Goal: Find specific page/section: Find specific page/section

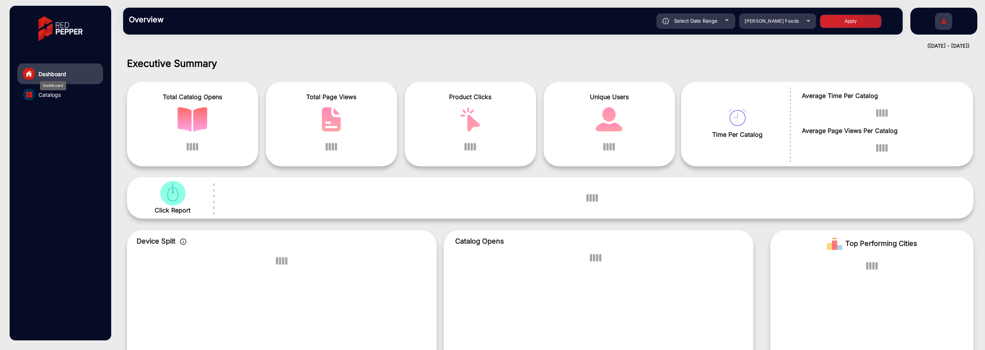
scroll to position [6, 0]
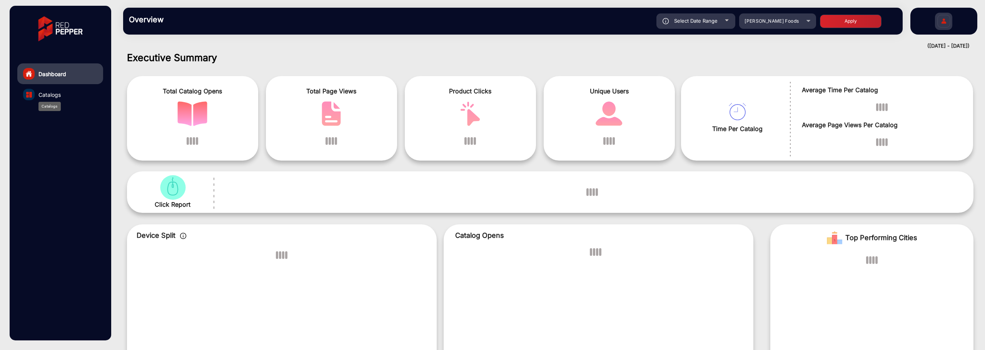
click at [50, 93] on span "Catalogs" at bounding box center [49, 95] width 22 height 8
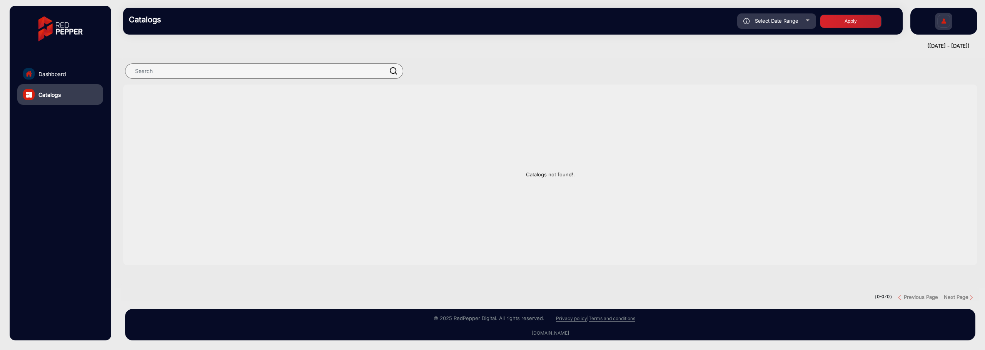
click at [946, 24] on img at bounding box center [943, 22] width 16 height 27
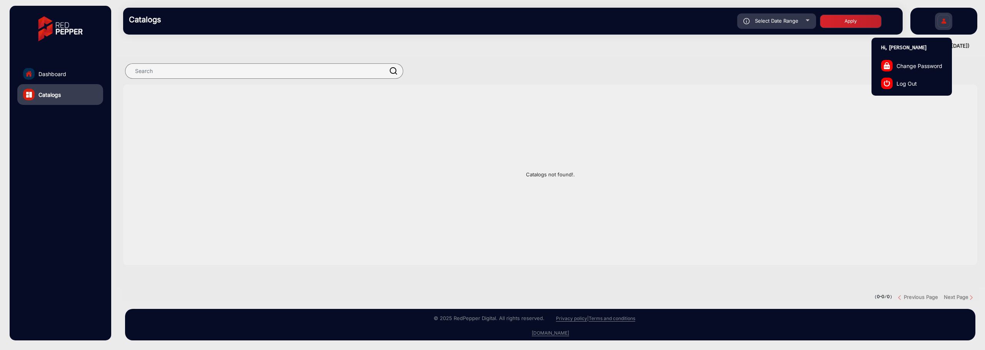
click at [908, 85] on span "Log Out" at bounding box center [906, 83] width 20 height 8
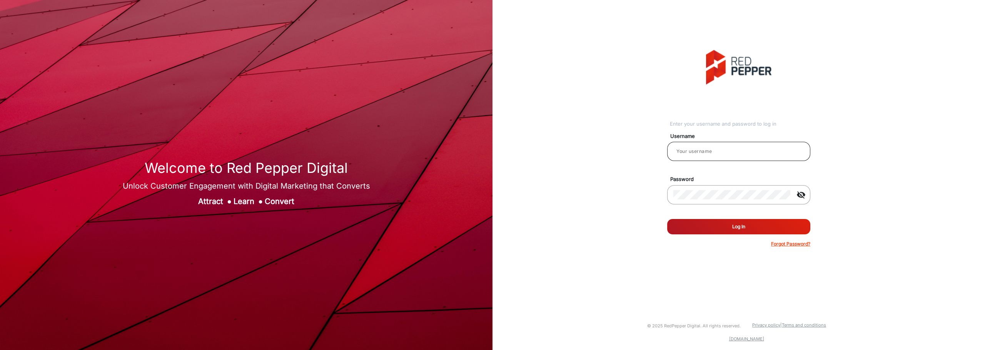
type input "[PERSON_NAME]"
click at [798, 195] on mat-icon "visibility_off" at bounding box center [801, 194] width 18 height 9
click at [664, 197] on mat-form-field "visibility" at bounding box center [738, 199] width 155 height 28
click at [750, 228] on button "Log In" at bounding box center [738, 226] width 143 height 15
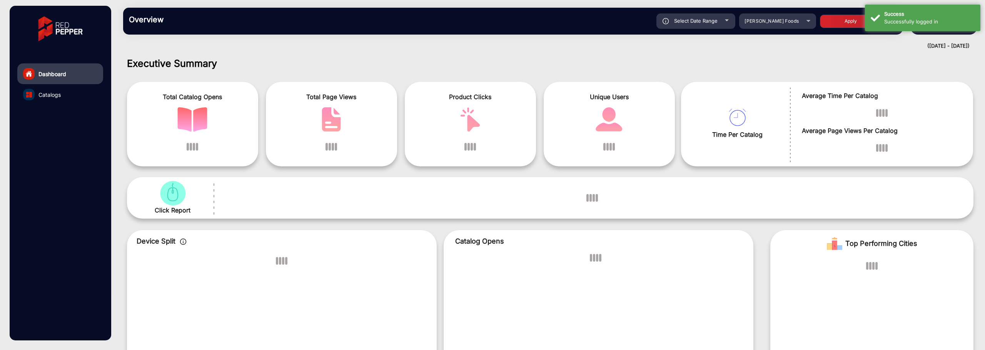
scroll to position [6, 0]
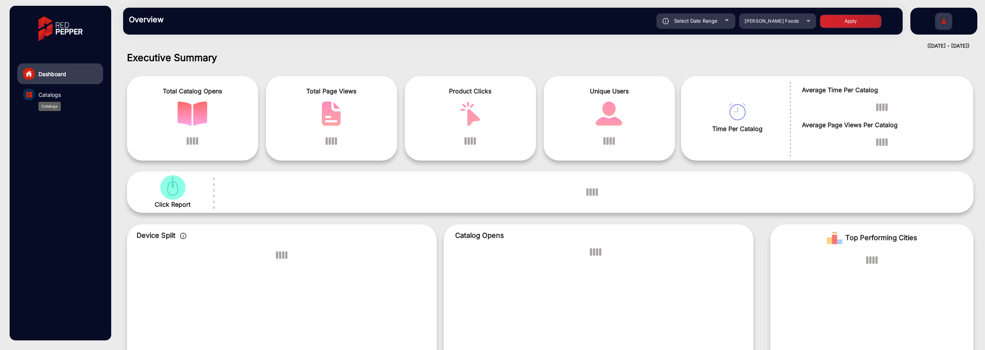
click at [51, 94] on span "Catalogs" at bounding box center [49, 95] width 22 height 8
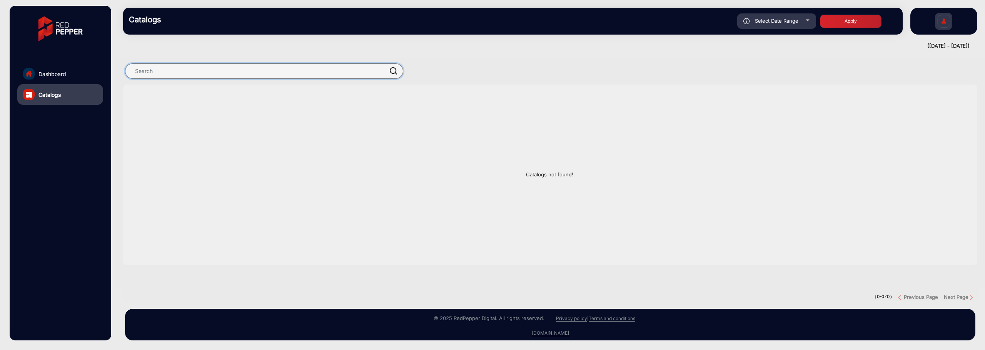
click at [357, 75] on input "text" at bounding box center [264, 70] width 278 height 15
click at [44, 74] on span "Dashboard" at bounding box center [52, 74] width 28 height 8
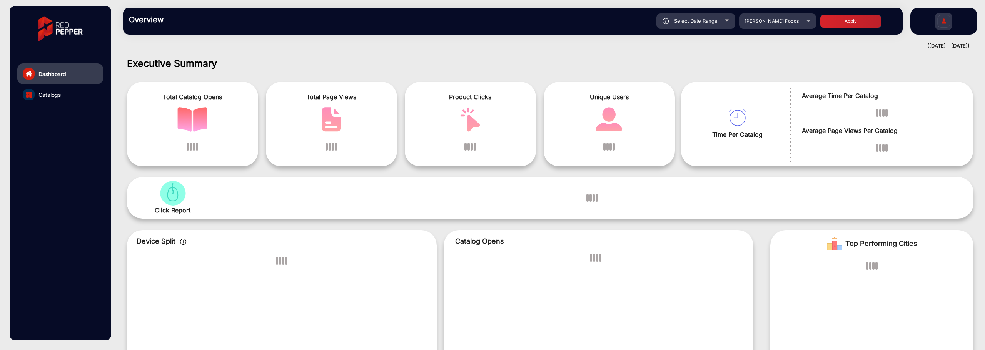
scroll to position [6, 0]
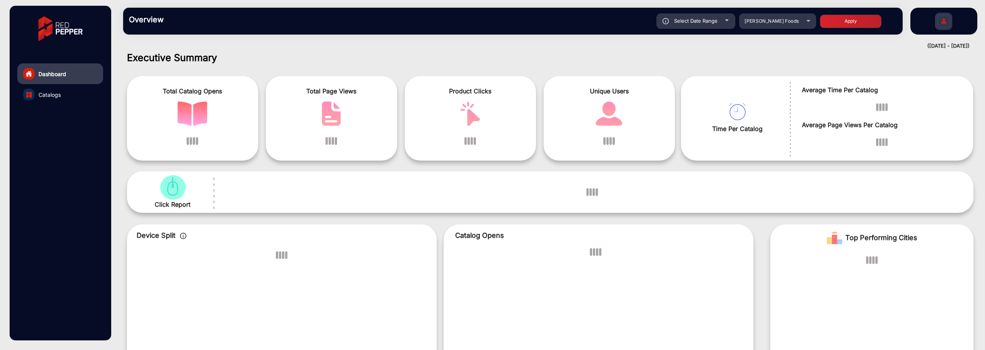
click at [727, 22] on div "Select Date Range" at bounding box center [695, 20] width 79 height 15
type input "[DATE]"
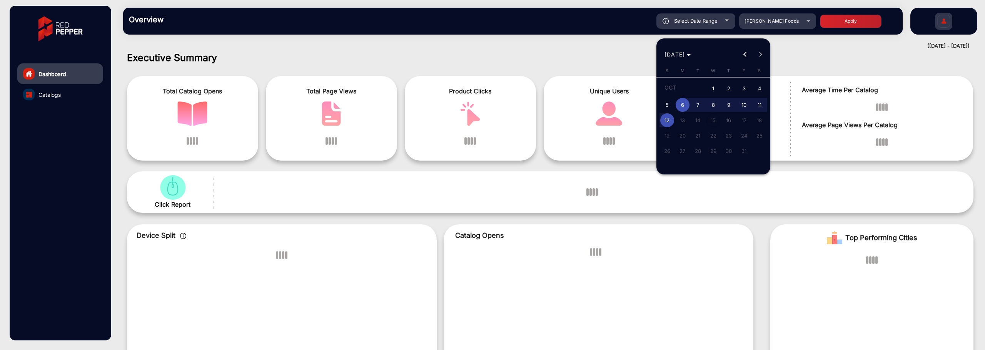
click at [683, 102] on span "6" at bounding box center [682, 105] width 14 height 14
click at [668, 118] on span "12" at bounding box center [667, 120] width 14 height 14
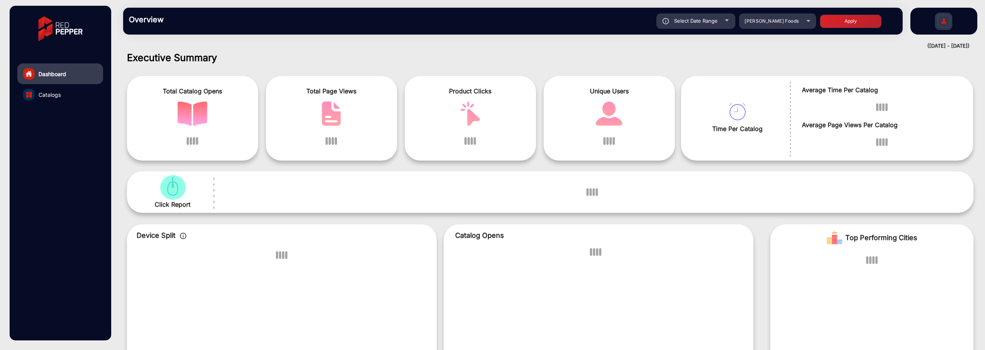
type input "[DATE]"
click at [849, 20] on button "Apply" at bounding box center [851, 21] width 62 height 13
type input "[DATE]"
click at [806, 22] on div "[PERSON_NAME] Foods" at bounding box center [777, 21] width 77 height 9
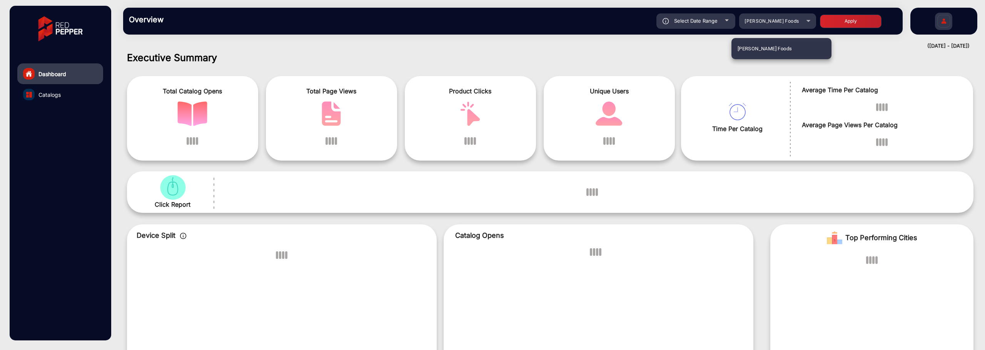
click at [765, 48] on span "[PERSON_NAME] Foods" at bounding box center [764, 48] width 55 height 15
click at [53, 97] on span "Catalogs" at bounding box center [49, 95] width 22 height 8
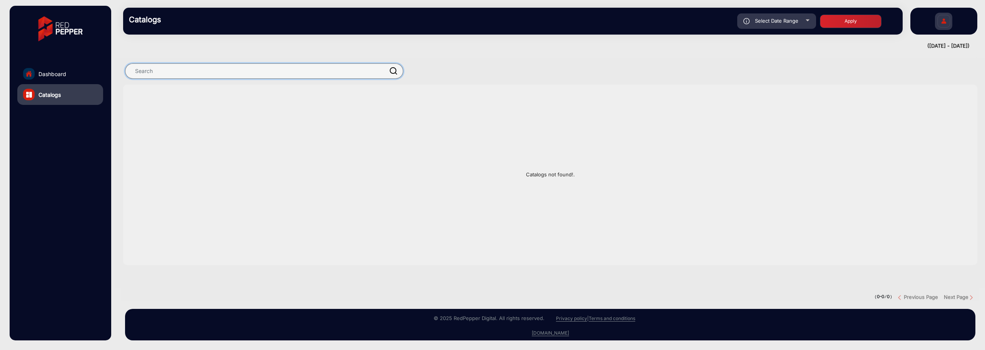
click at [324, 76] on input "text" at bounding box center [264, 70] width 278 height 15
click at [812, 23] on div "Select Date Range" at bounding box center [776, 20] width 79 height 15
type input "[DATE]"
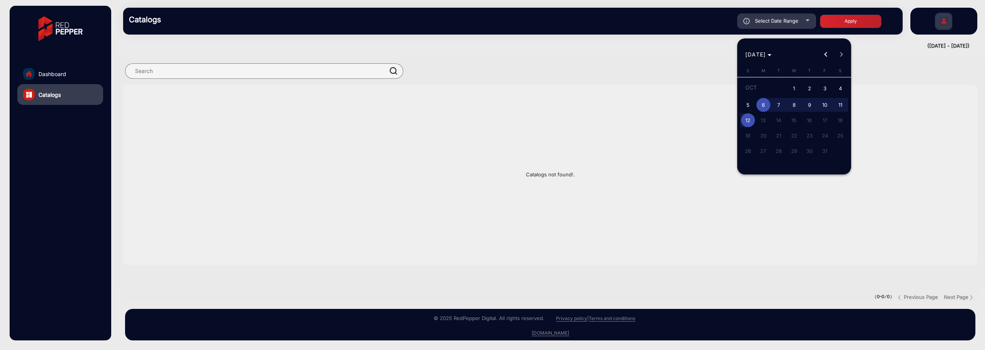
click at [766, 104] on span "6" at bounding box center [763, 105] width 14 height 14
click at [842, 21] on div at bounding box center [492, 175] width 985 height 350
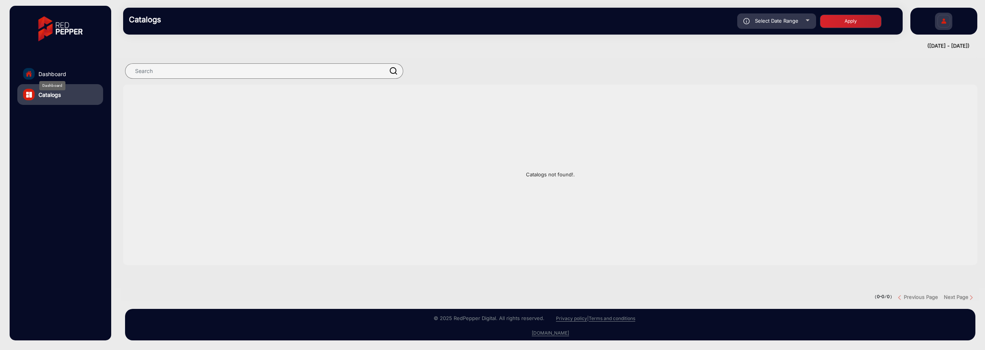
click at [57, 77] on span "Dashboard" at bounding box center [52, 74] width 28 height 8
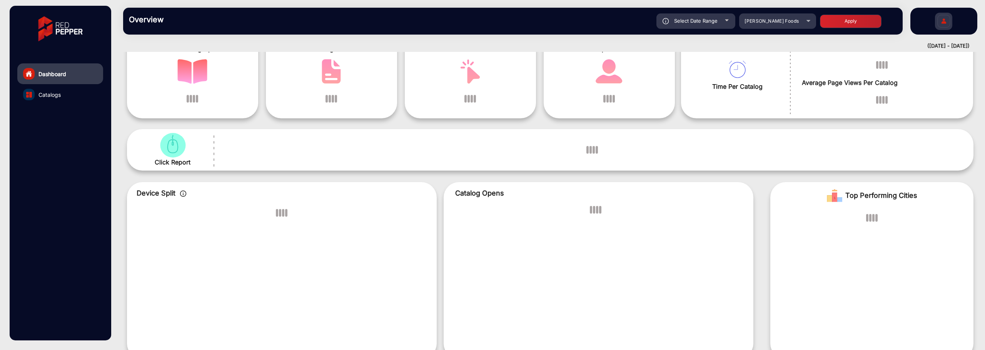
scroll to position [106, 0]
